Goal: Use online tool/utility: Utilize a website feature to perform a specific function

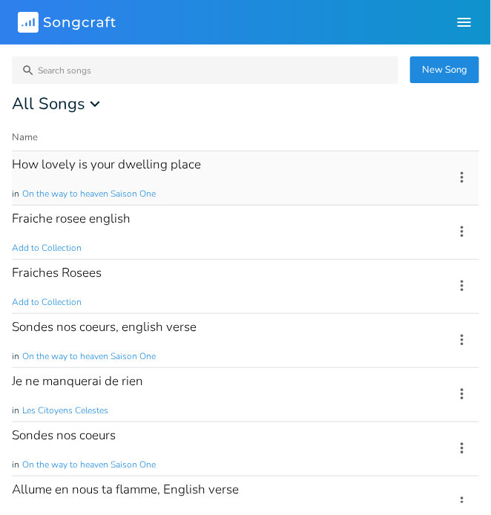
click at [150, 173] on div "How lovely is your dwelling place in On the way to heaven Saison One" at bounding box center [224, 177] width 424 height 53
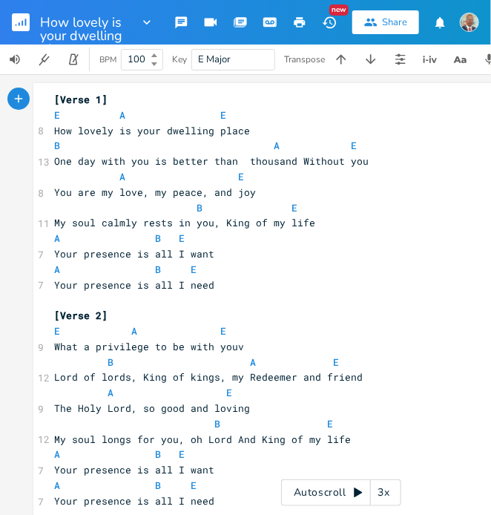
click at [254, 62] on span "E Major" at bounding box center [233, 60] width 70 height 20
click at [270, 59] on div "E Major" at bounding box center [233, 60] width 84 height 22
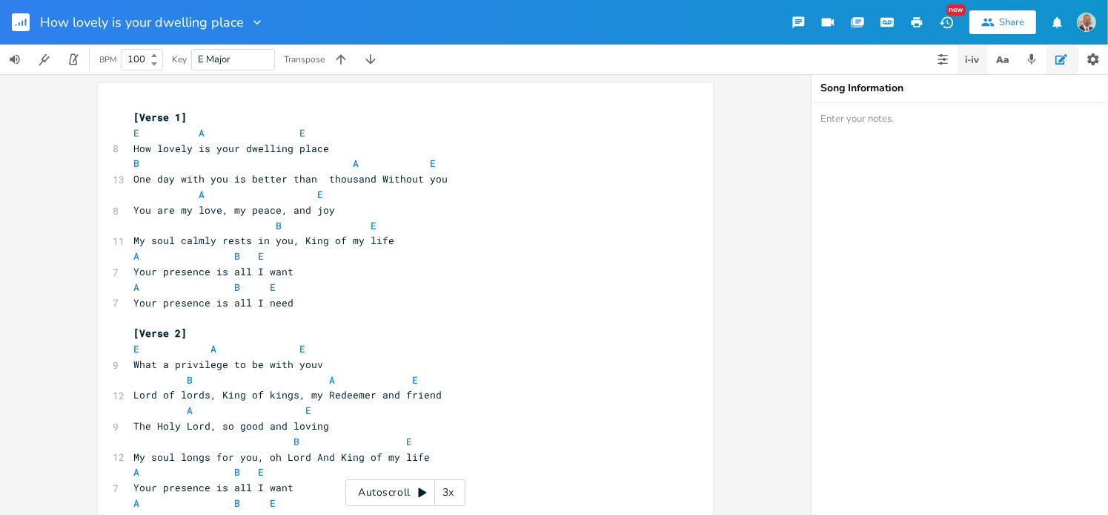
click at [490, 62] on icon "button" at bounding box center [972, 59] width 1 height 7
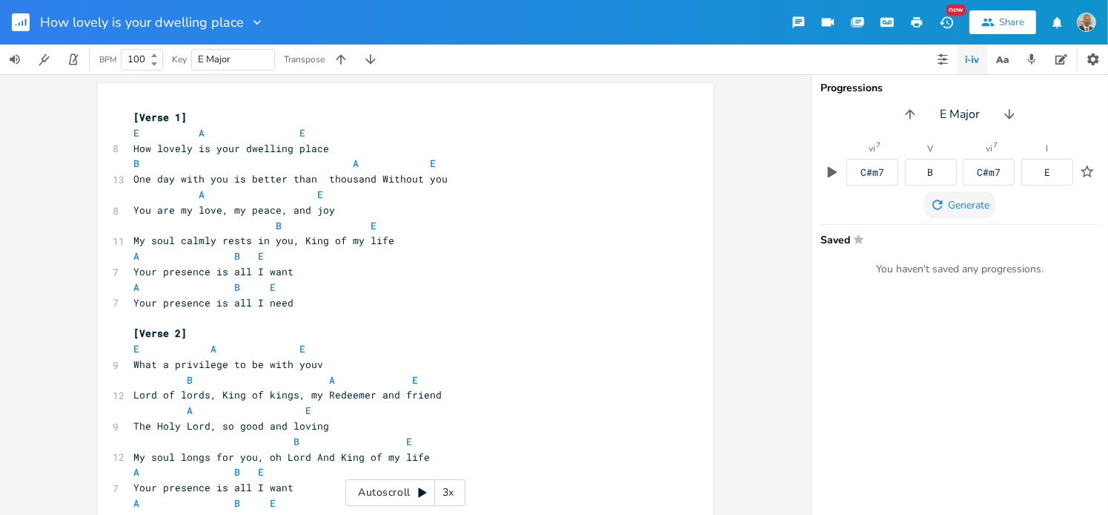
click at [490, 205] on span "Generate" at bounding box center [969, 205] width 42 height 14
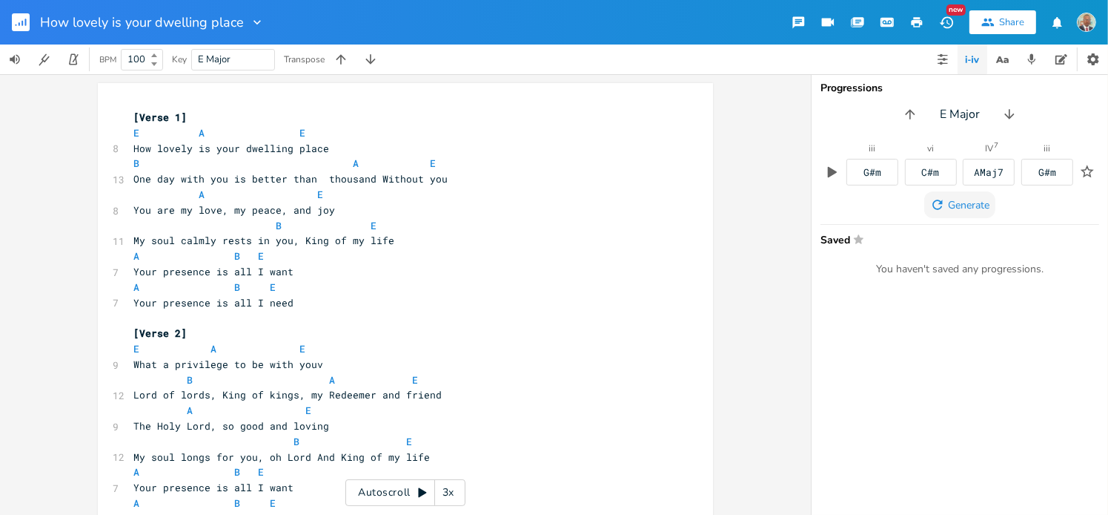
click at [490, 205] on span "Generate" at bounding box center [969, 205] width 42 height 14
click at [490, 171] on div "C#m" at bounding box center [1048, 173] width 18 height 10
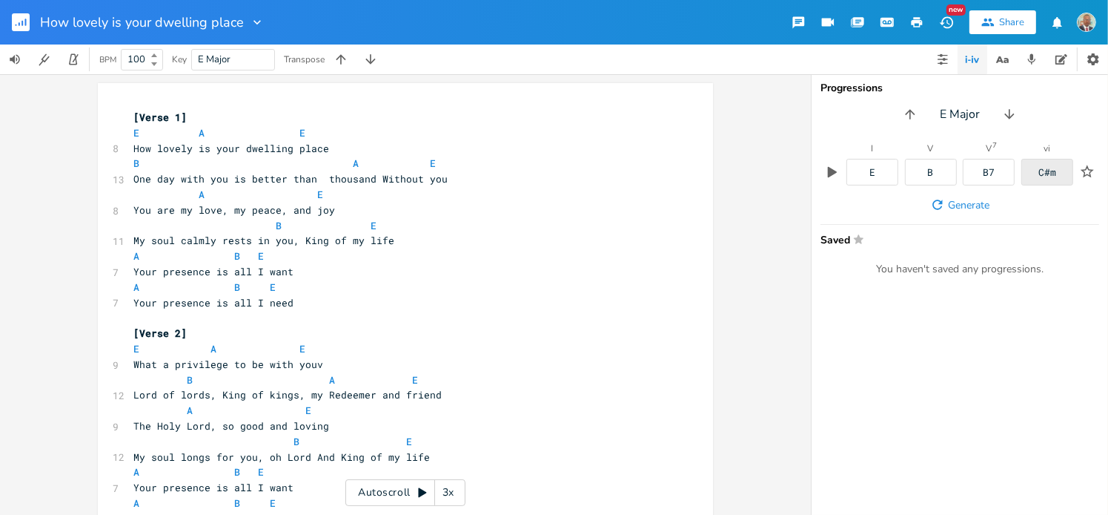
click at [490, 172] on div "C#m" at bounding box center [1048, 173] width 18 height 10
click at [383, 228] on span "C#m" at bounding box center [392, 226] width 18 height 14
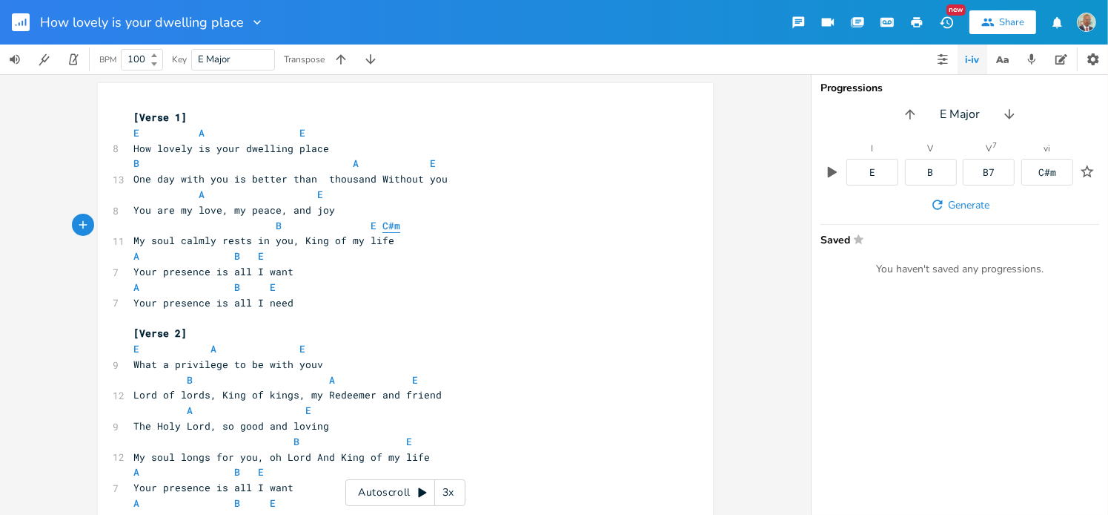
click at [383, 225] on span "C#m" at bounding box center [392, 226] width 18 height 14
click at [386, 226] on span "C#m" at bounding box center [392, 226] width 18 height 14
click at [399, 271] on pre "Your presence is all I want" at bounding box center [397, 272] width 535 height 16
click at [156, 65] on icon at bounding box center [154, 64] width 6 height 4
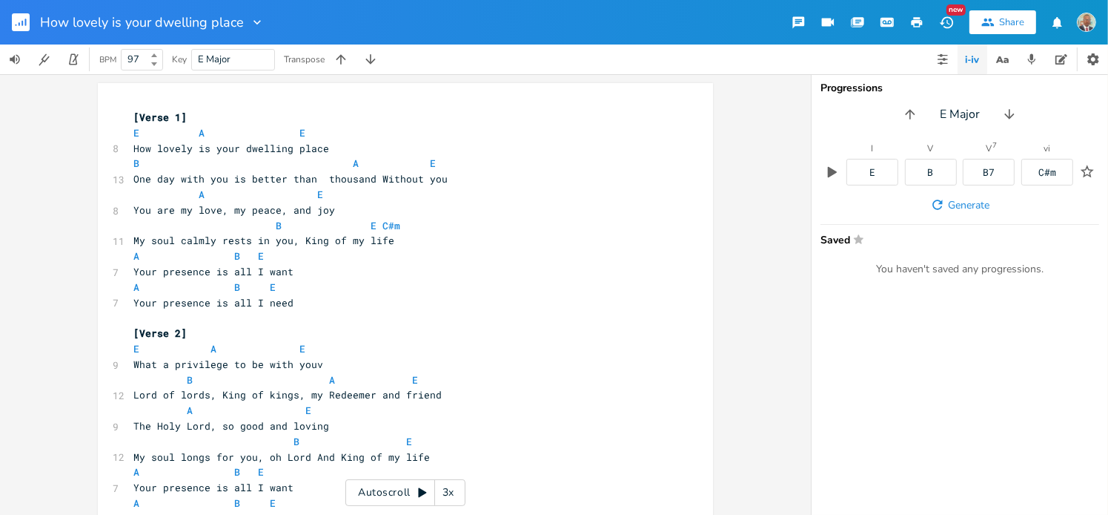
click at [156, 65] on icon at bounding box center [154, 64] width 6 height 4
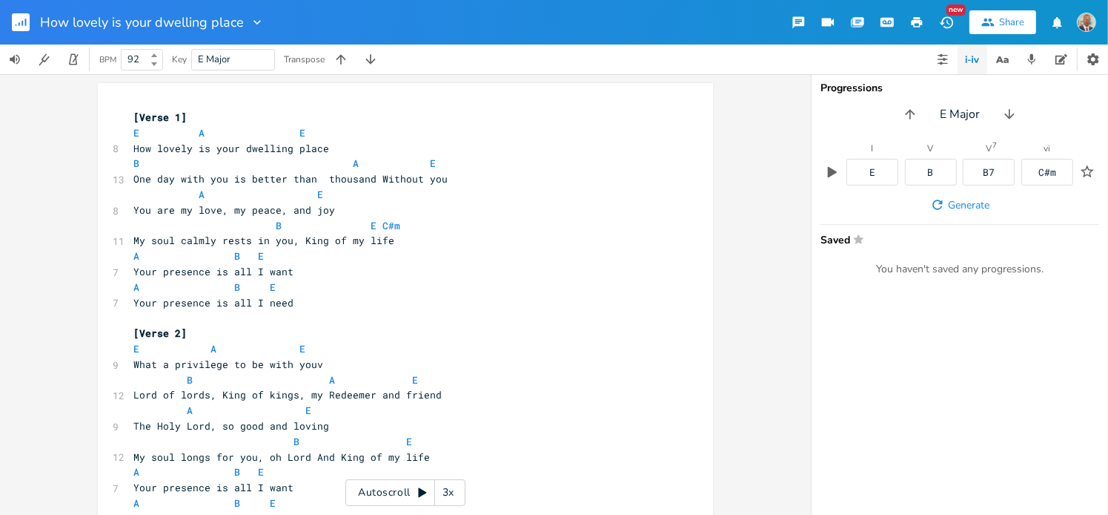
click at [156, 65] on icon at bounding box center [154, 64] width 6 height 4
click at [77, 59] on icon "button" at bounding box center [73, 59] width 8 height 11
click at [156, 51] on b at bounding box center [152, 55] width 13 height 9
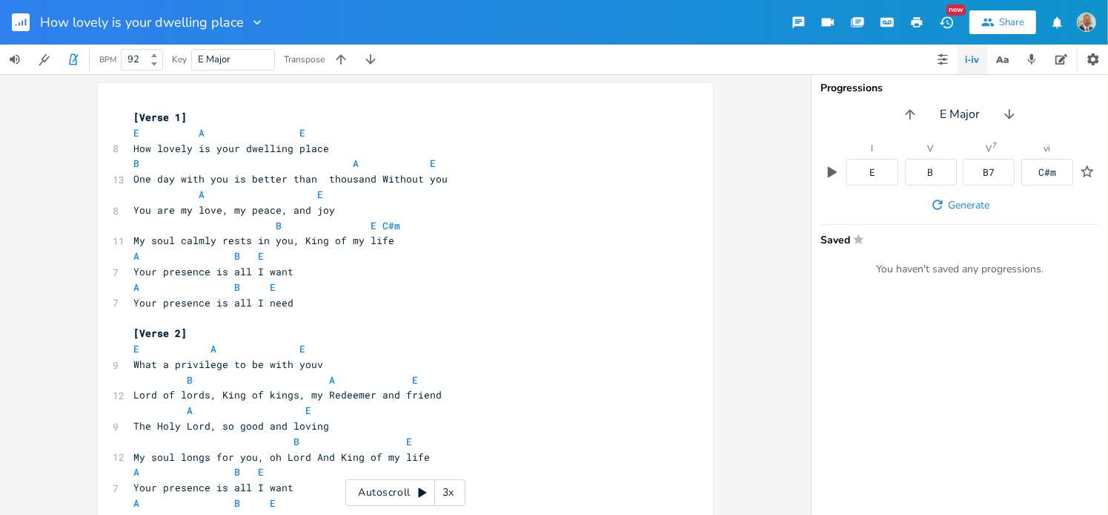
click at [156, 51] on b at bounding box center [152, 55] width 13 height 9
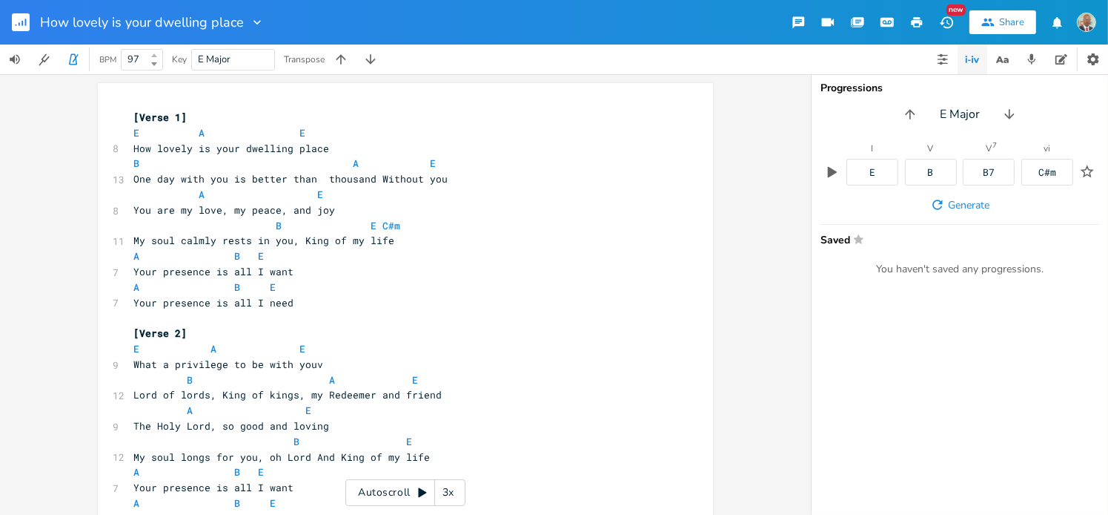
click at [156, 51] on b at bounding box center [152, 55] width 13 height 9
type input "100"
click at [156, 51] on b at bounding box center [152, 55] width 13 height 9
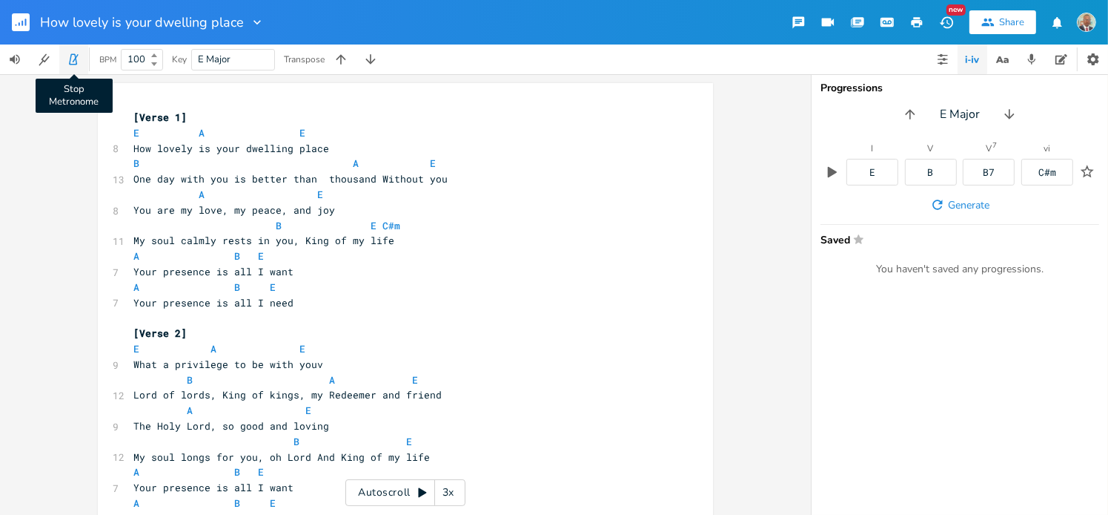
click at [76, 60] on icon "button" at bounding box center [73, 59] width 13 height 13
